Goal: Information Seeking & Learning: Understand process/instructions

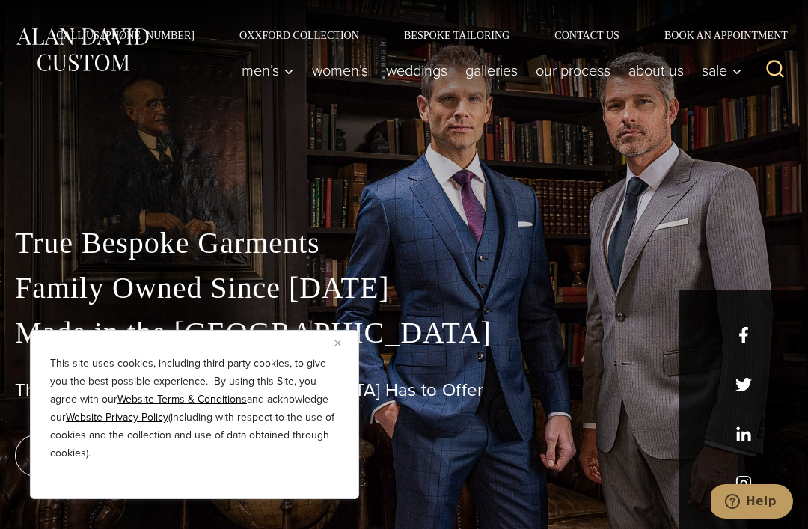
click at [340, 342] on img "Close" at bounding box center [337, 343] width 7 height 7
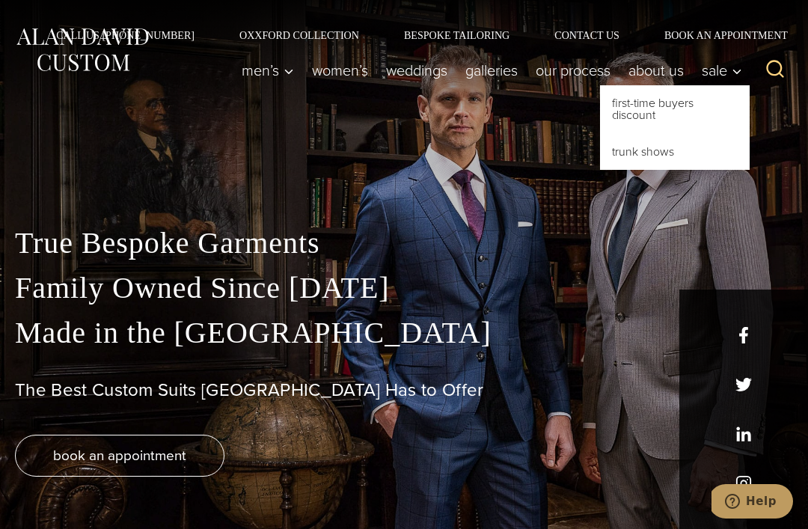
click at [642, 116] on link "First-Time Buyers Discount" at bounding box center [675, 109] width 150 height 48
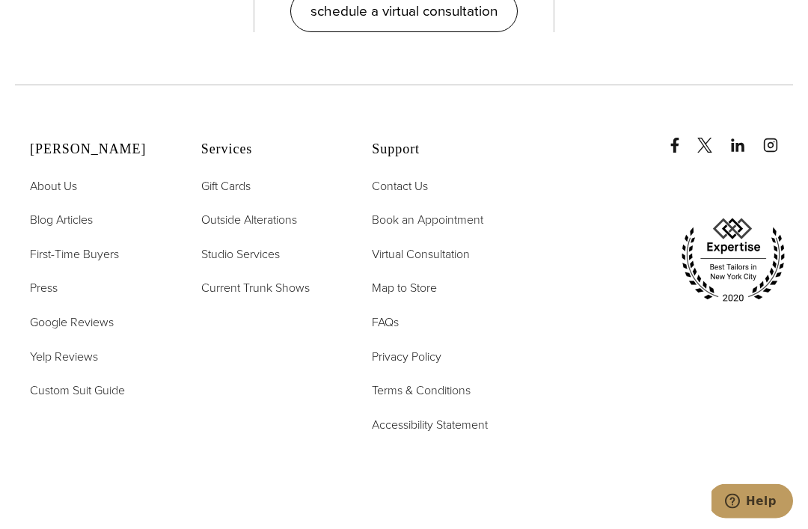
scroll to position [3269, 0]
click at [88, 399] on span "Custom Suit Guide" at bounding box center [77, 389] width 95 height 17
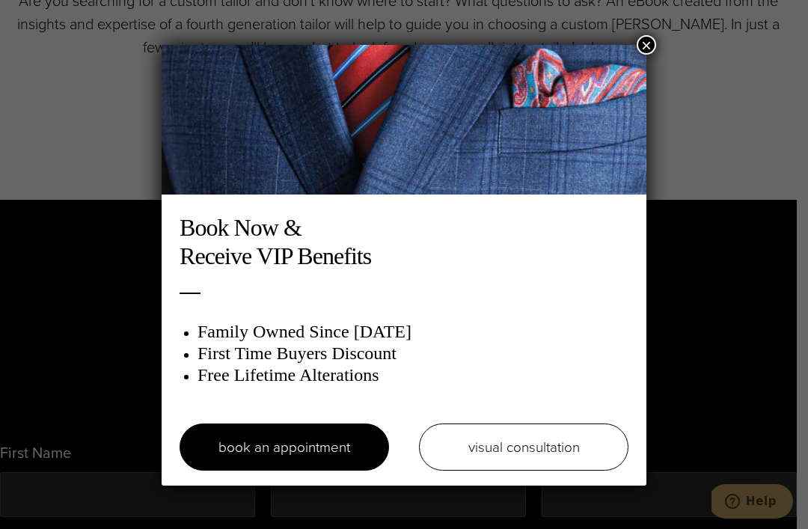
scroll to position [672, 0]
click at [651, 52] on button "×" at bounding box center [645, 44] width 19 height 19
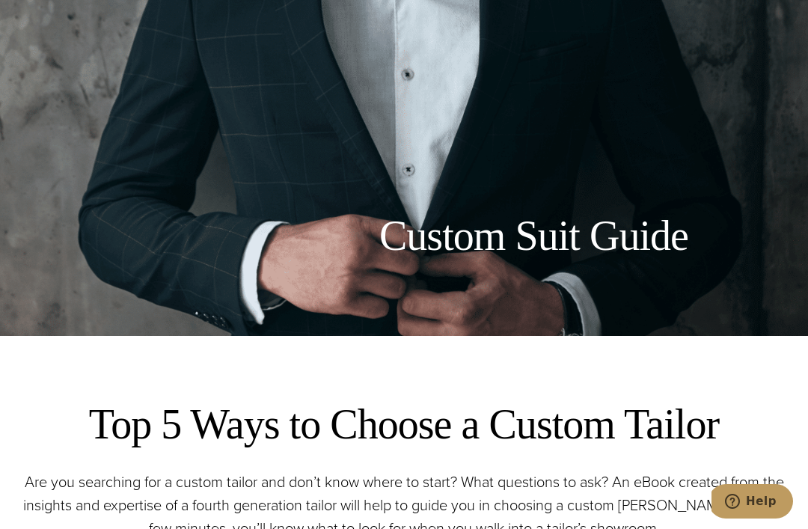
scroll to position [0, 0]
